Goal: Transaction & Acquisition: Purchase product/service

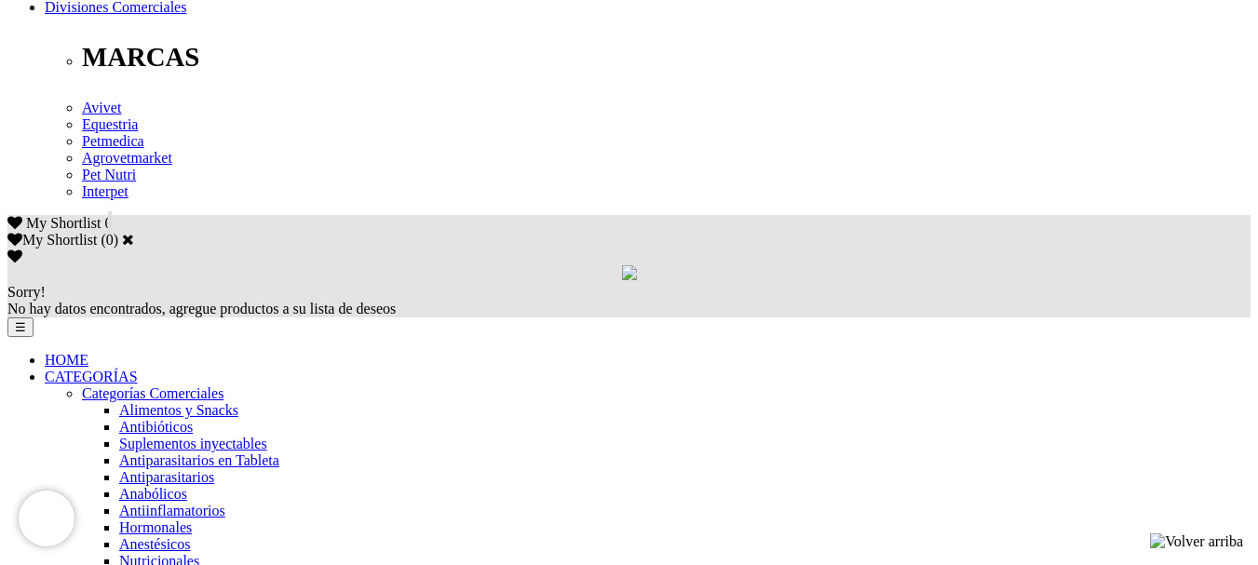
scroll to position [1024, 0]
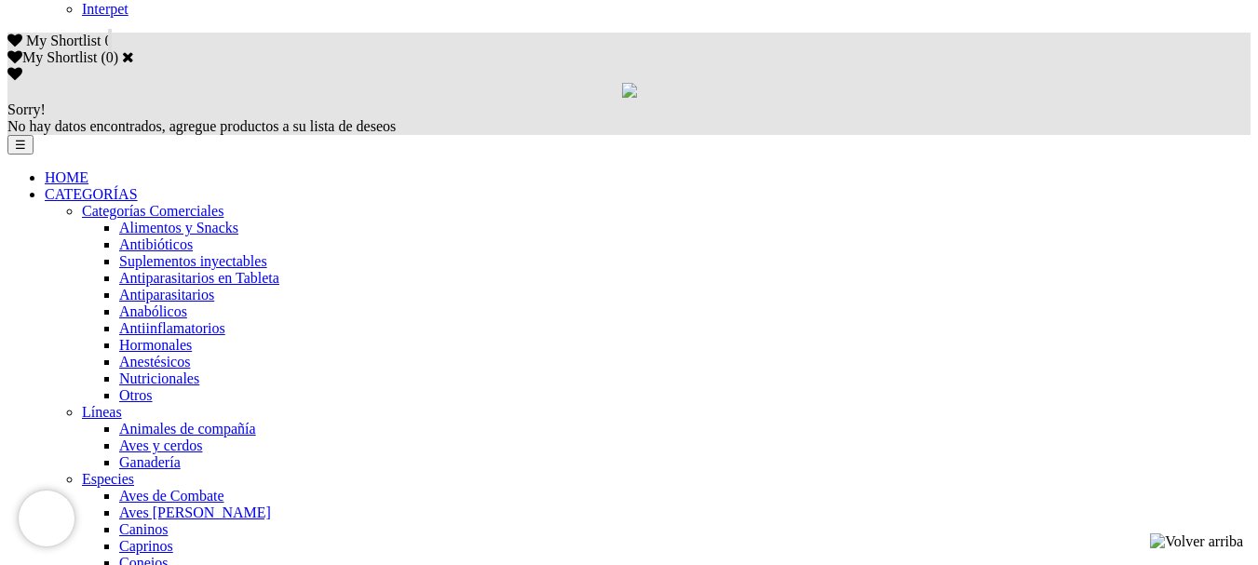
scroll to position [1210, 0]
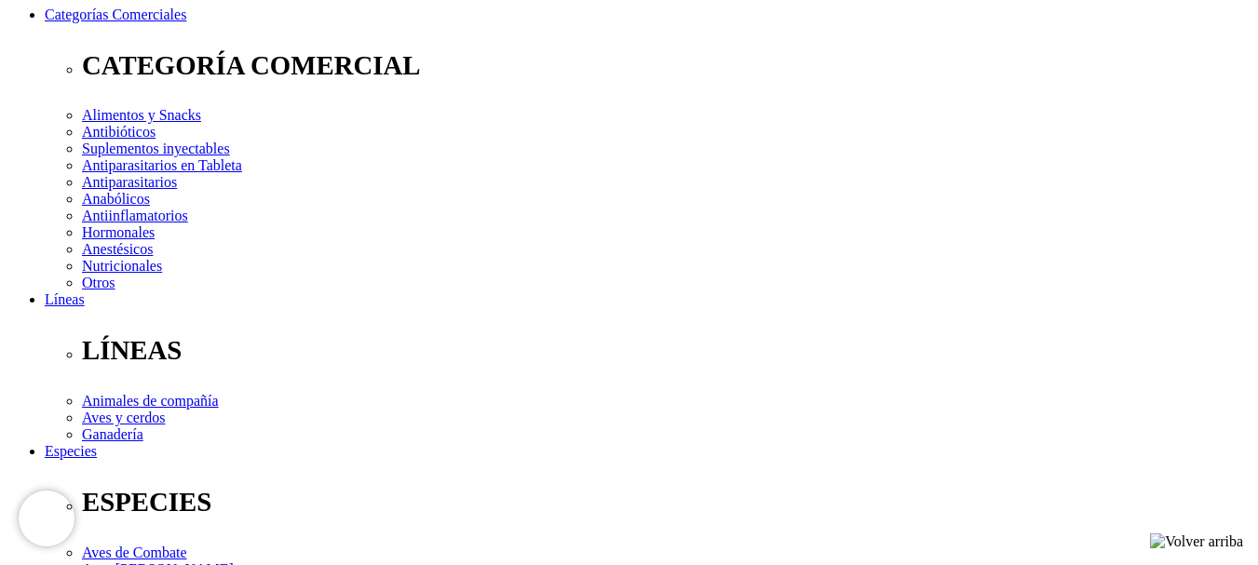
scroll to position [357, 0]
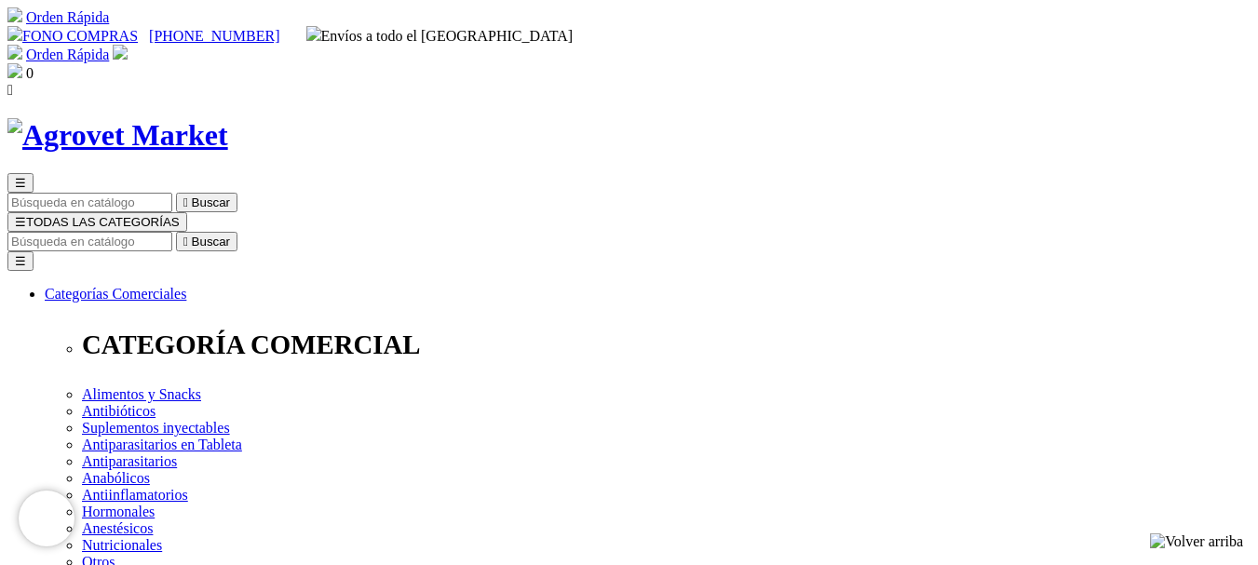
click at [172, 232] on input "Buscar" at bounding box center [89, 242] width 165 height 20
type input "canbo"
click at [176, 232] on button " Buscar" at bounding box center [206, 242] width 61 height 20
click at [26, 215] on span "☰" at bounding box center [20, 222] width 11 height 14
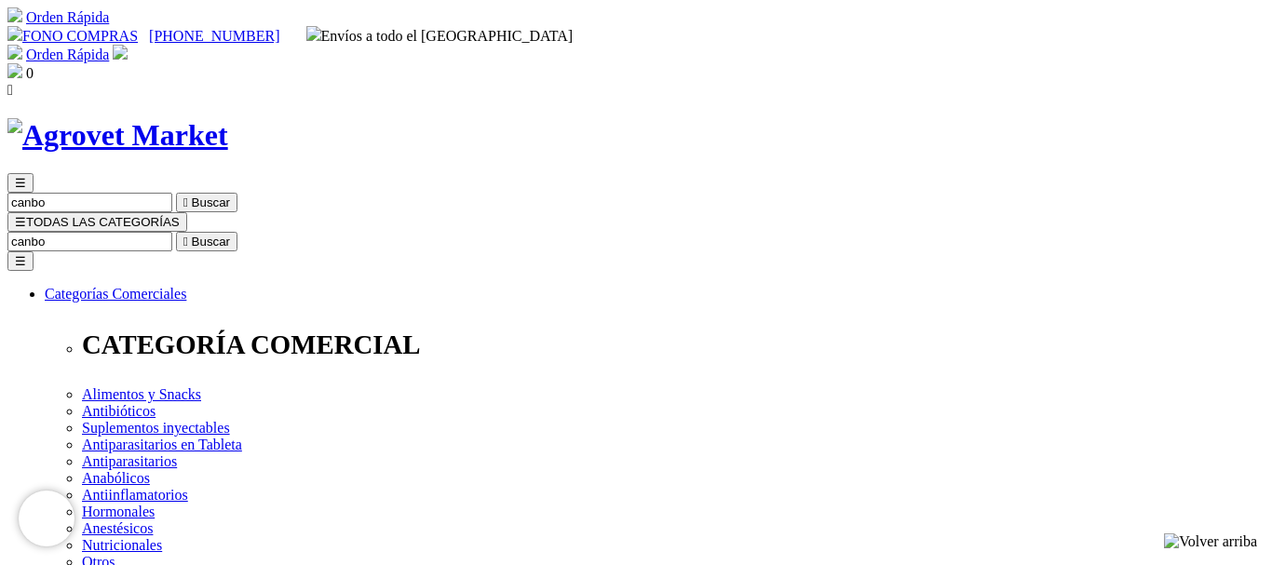
click at [26, 215] on span "☰" at bounding box center [20, 222] width 11 height 14
click at [187, 212] on button "☰ TODAS LAS CATEGORÍAS" at bounding box center [97, 222] width 180 height 20
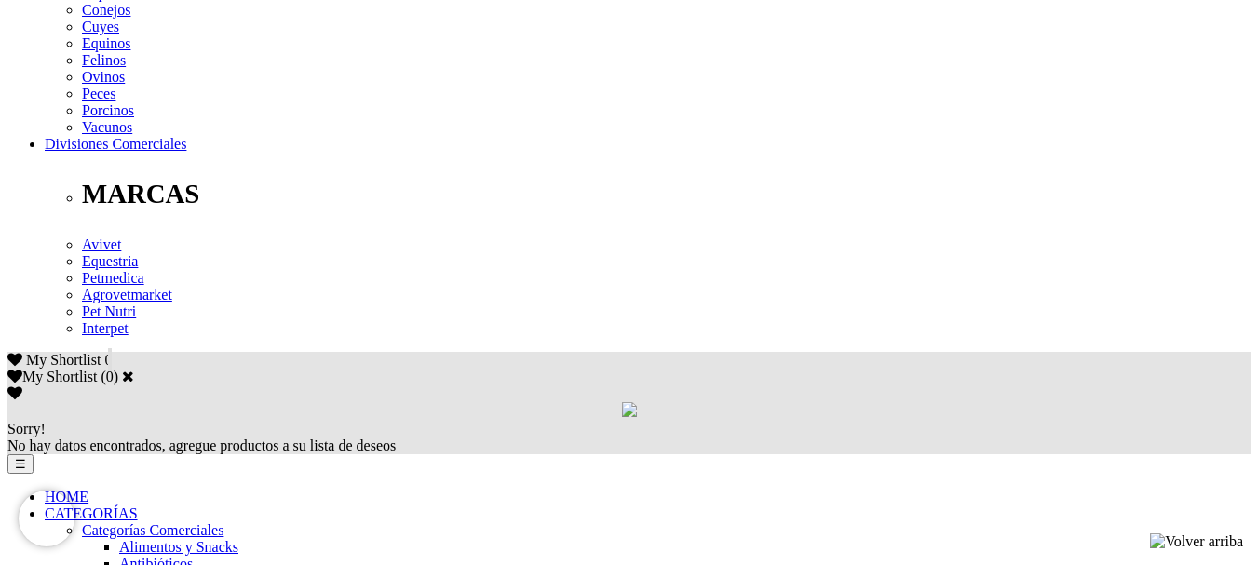
scroll to position [838, 0]
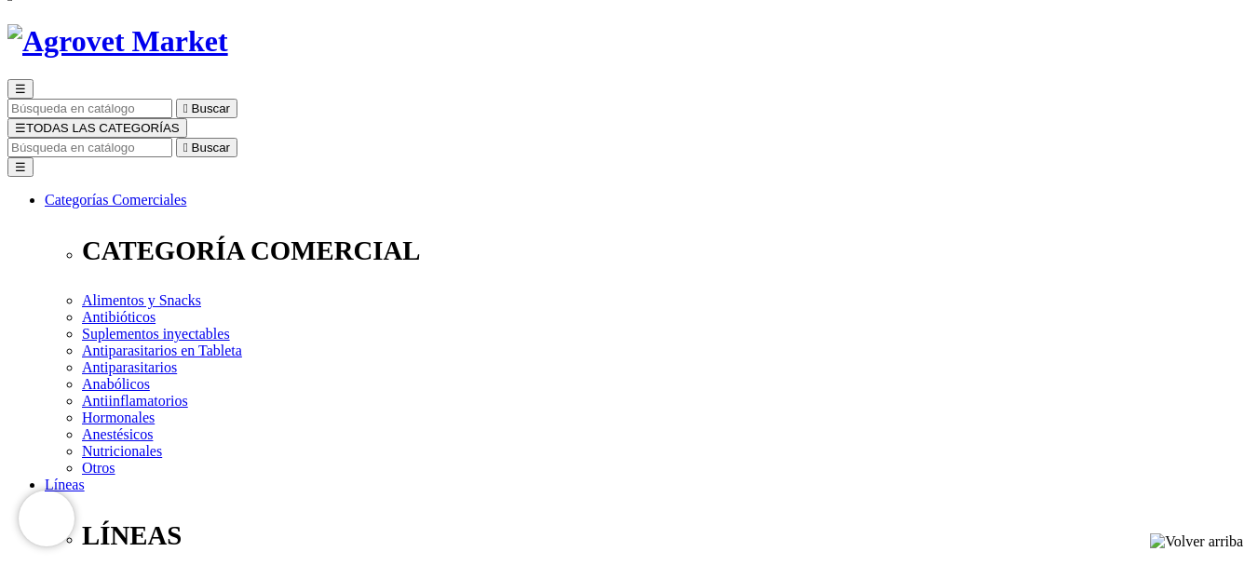
scroll to position [93, 0]
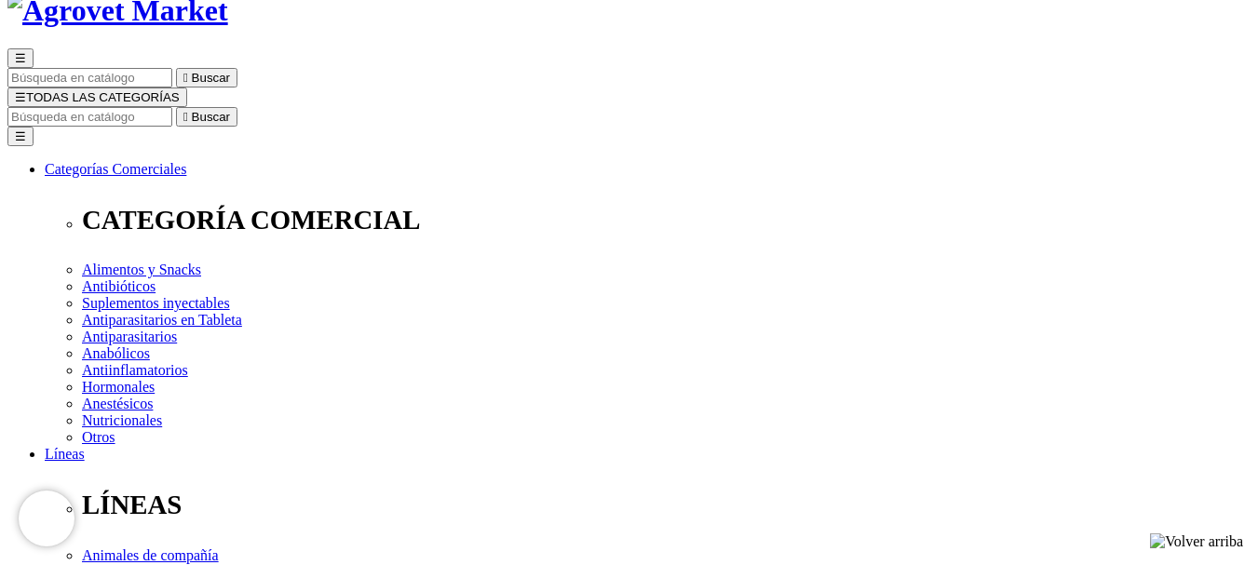
scroll to position [93, 0]
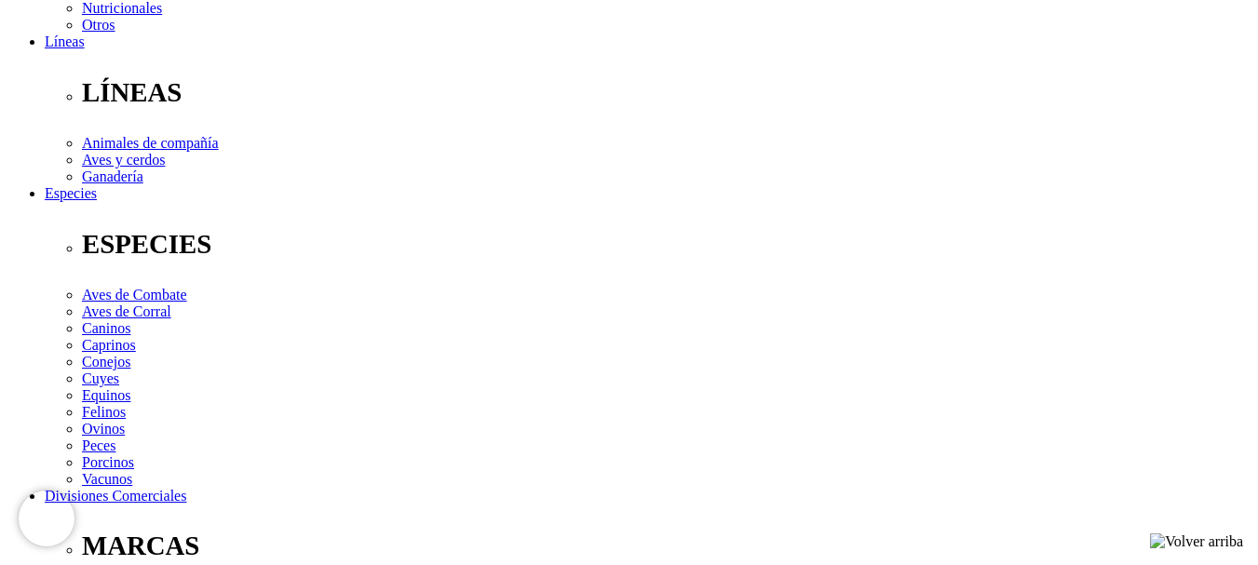
scroll to position [303, 0]
